Goal: Check status

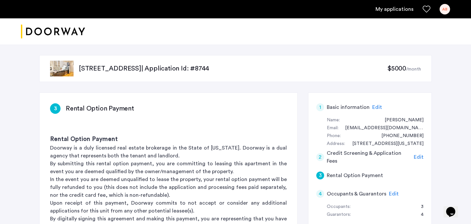
click at [393, 11] on link "My applications" at bounding box center [395, 9] width 38 height 8
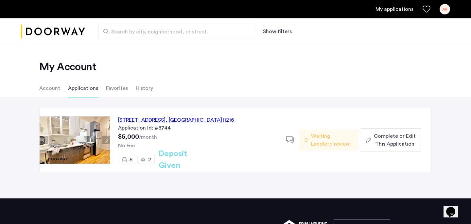
click at [388, 188] on div "1088 Bedford Avenue, Unit 1, Brooklyn , NY 11216 Application Id: #8744 $5,000 /…" at bounding box center [235, 147] width 471 height 101
click at [330, 172] on div "1088 Bedford Avenue, Unit 1, Brooklyn , NY 11216 Application Id: #8744 $5,000 /…" at bounding box center [235, 147] width 471 height 101
click at [102, 141] on button "Next apartment" at bounding box center [106, 140] width 8 height 8
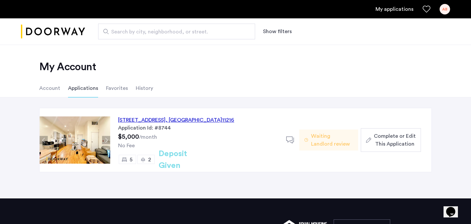
click at [102, 141] on button "Next apartment" at bounding box center [106, 140] width 8 height 8
click at [92, 141] on img at bounding box center [75, 139] width 71 height 47
click at [147, 121] on div "1088 Bedford Avenue, Unit 1, Brooklyn , NY 11216" at bounding box center [176, 120] width 116 height 8
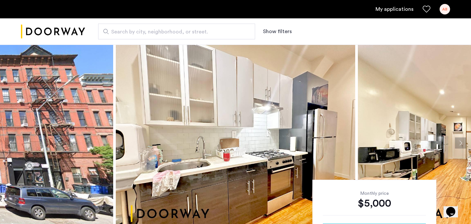
click at [233, 174] on img at bounding box center [236, 143] width 240 height 196
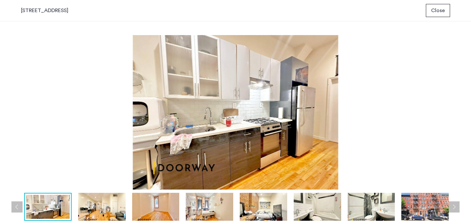
click at [112, 205] on img at bounding box center [101, 206] width 47 height 28
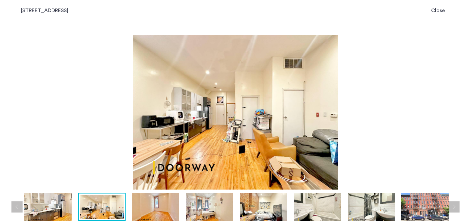
click at [399, 74] on img at bounding box center [235, 112] width 429 height 154
click at [100, 203] on img at bounding box center [102, 206] width 44 height 24
click at [62, 206] on img at bounding box center [47, 206] width 47 height 28
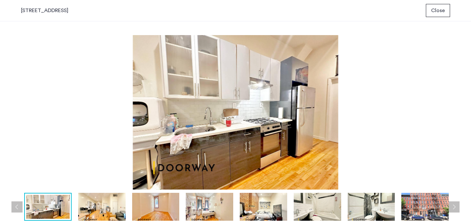
click at [225, 204] on img at bounding box center [209, 206] width 47 height 28
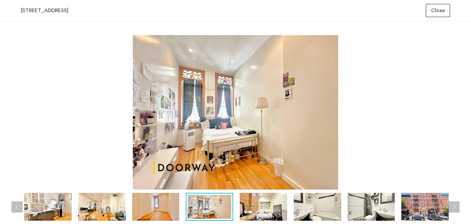
click at [270, 205] on img at bounding box center [263, 206] width 47 height 28
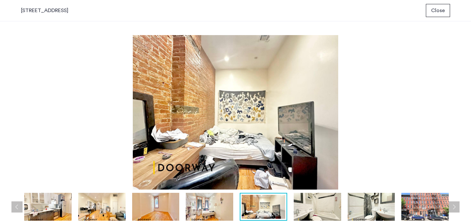
click at [459, 209] on button "Next apartment" at bounding box center [454, 206] width 11 height 11
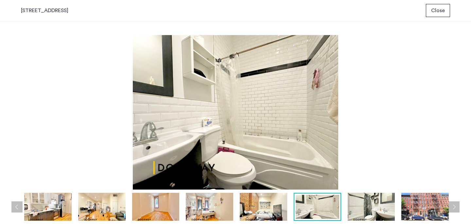
click at [458, 208] on button "Next apartment" at bounding box center [454, 206] width 11 height 11
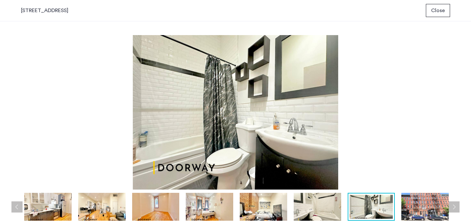
click at [458, 208] on button "Next apartment" at bounding box center [454, 206] width 11 height 11
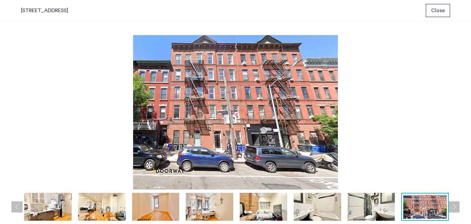
click at [458, 208] on button "Next apartment" at bounding box center [454, 206] width 11 height 11
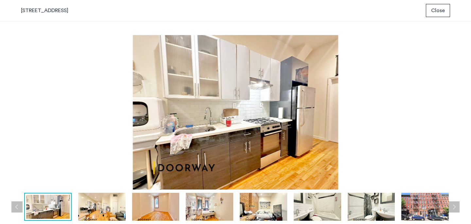
click at [458, 208] on button "Next apartment" at bounding box center [454, 206] width 11 height 11
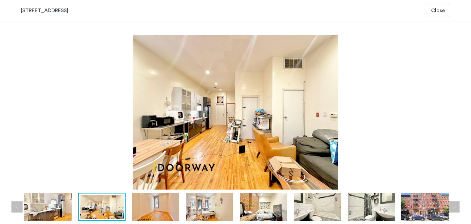
click at [458, 208] on button "Next apartment" at bounding box center [454, 206] width 11 height 11
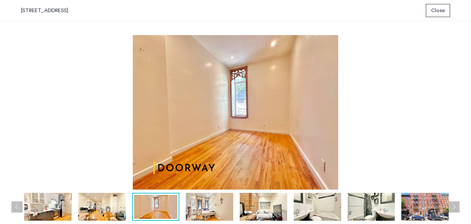
click at [458, 208] on button "Next apartment" at bounding box center [454, 206] width 11 height 11
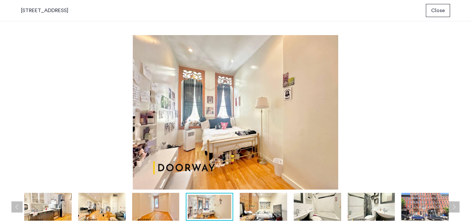
click at [458, 208] on button "Next apartment" at bounding box center [454, 206] width 11 height 11
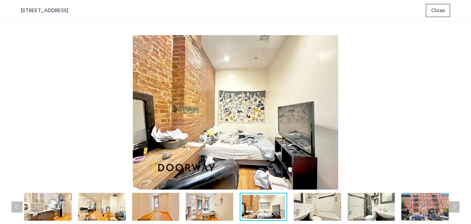
click at [458, 208] on button "Next apartment" at bounding box center [454, 206] width 11 height 11
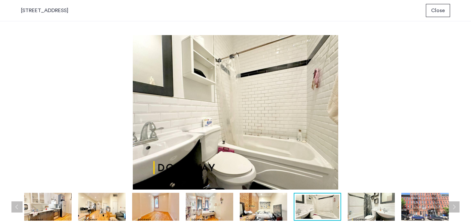
click at [458, 208] on button "Next apartment" at bounding box center [454, 206] width 11 height 11
